Goal: Navigation & Orientation: Find specific page/section

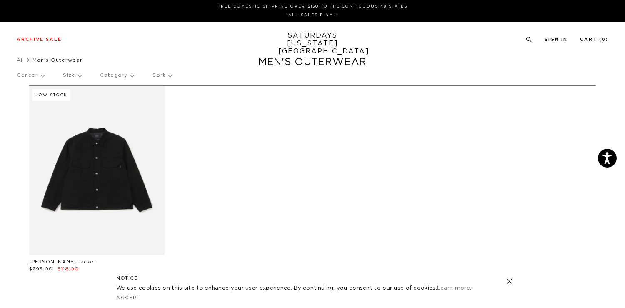
click at [25, 62] on li "All" at bounding box center [25, 60] width 16 height 8
click at [22, 60] on link "All" at bounding box center [20, 59] width 7 height 5
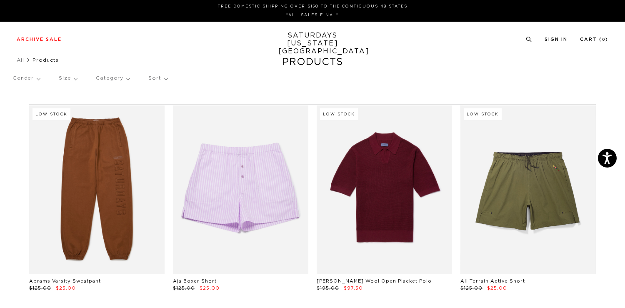
click at [308, 41] on link "SATURDAYS NEW YORK CITY" at bounding box center [312, 44] width 69 height 24
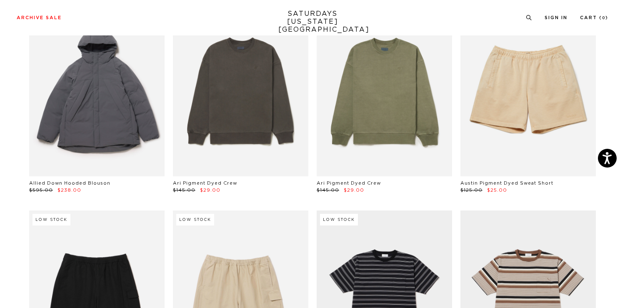
scroll to position [449, 0]
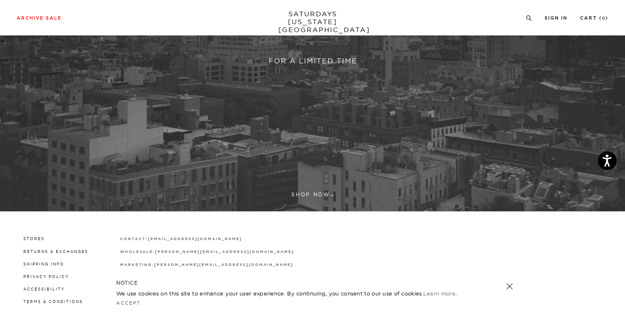
scroll to position [177, 0]
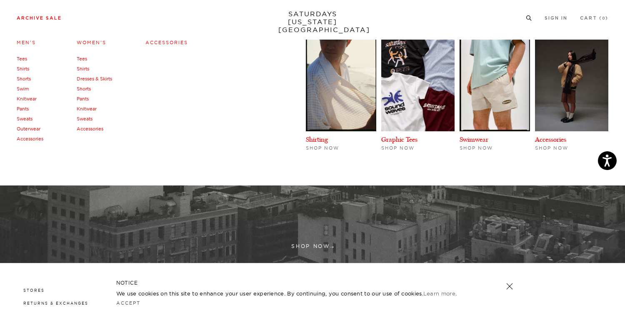
click at [27, 97] on link "Knitwear" at bounding box center [27, 99] width 20 height 6
